Goal: Use online tool/utility: Utilize a website feature to perform a specific function

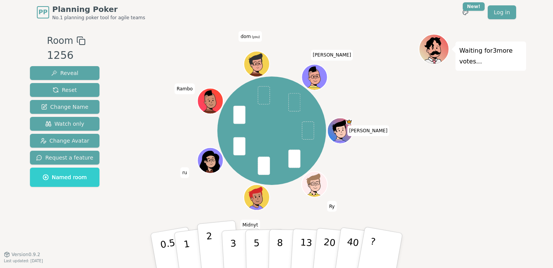
click at [213, 252] on button "2" at bounding box center [219, 250] width 44 height 61
click at [230, 252] on button "3" at bounding box center [242, 250] width 42 height 60
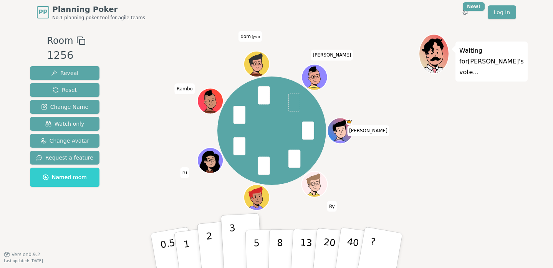
click at [214, 250] on button "2" at bounding box center [219, 250] width 44 height 61
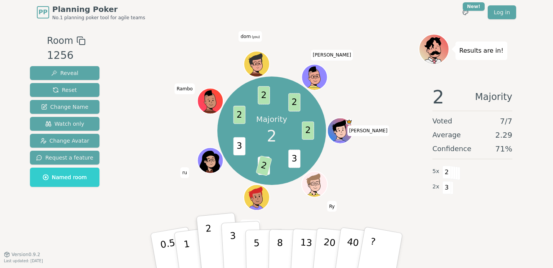
click at [234, 252] on p "3" at bounding box center [234, 251] width 8 height 42
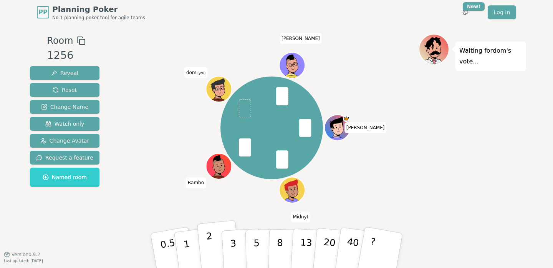
click at [210, 237] on p "2" at bounding box center [211, 251] width 10 height 42
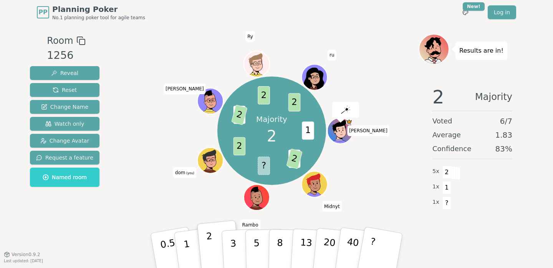
click at [213, 240] on button "2" at bounding box center [219, 250] width 44 height 61
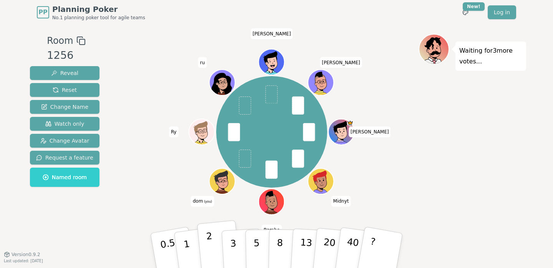
click at [212, 250] on p "2" at bounding box center [211, 251] width 10 height 42
click at [227, 251] on button "3" at bounding box center [242, 250] width 42 height 60
click at [203, 252] on button "2" at bounding box center [219, 250] width 44 height 61
click at [234, 243] on p "3" at bounding box center [234, 251] width 8 height 42
click at [214, 246] on button "2" at bounding box center [219, 250] width 44 height 61
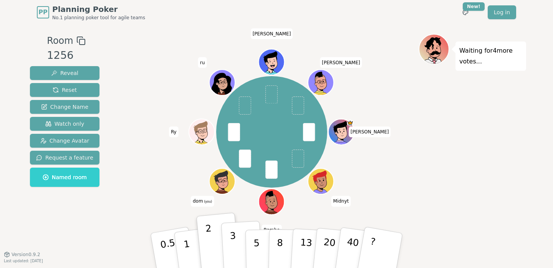
click at [228, 244] on button "3" at bounding box center [242, 250] width 42 height 60
click at [191, 241] on button "1" at bounding box center [196, 250] width 46 height 62
click at [207, 247] on p "2" at bounding box center [211, 251] width 10 height 42
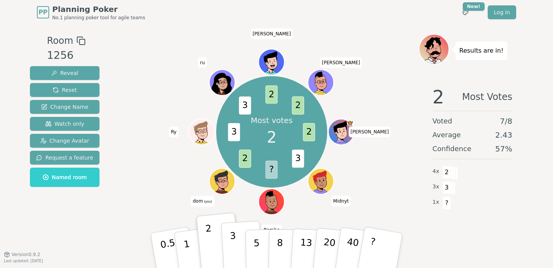
click at [239, 247] on button "3" at bounding box center [242, 250] width 42 height 60
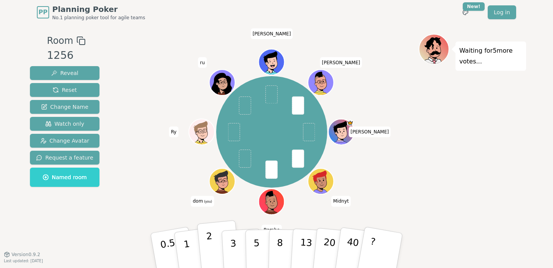
click at [215, 247] on button "2" at bounding box center [219, 250] width 44 height 61
click at [195, 242] on button "1" at bounding box center [196, 250] width 46 height 62
click at [217, 243] on button "2" at bounding box center [219, 250] width 44 height 61
